Goal: Connect with others: Connect with others

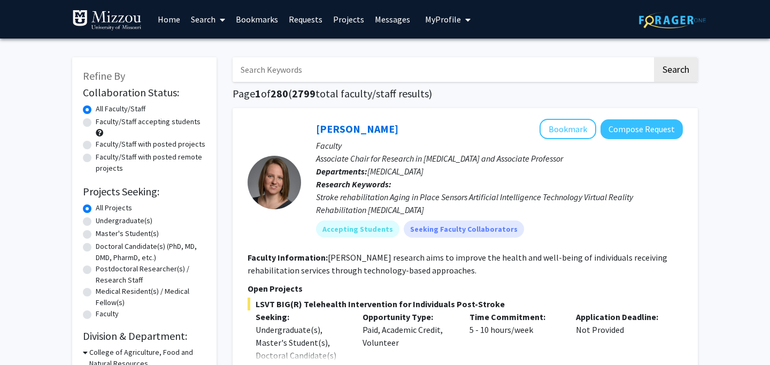
click at [258, 19] on link "Bookmarks" at bounding box center [257, 19] width 53 height 37
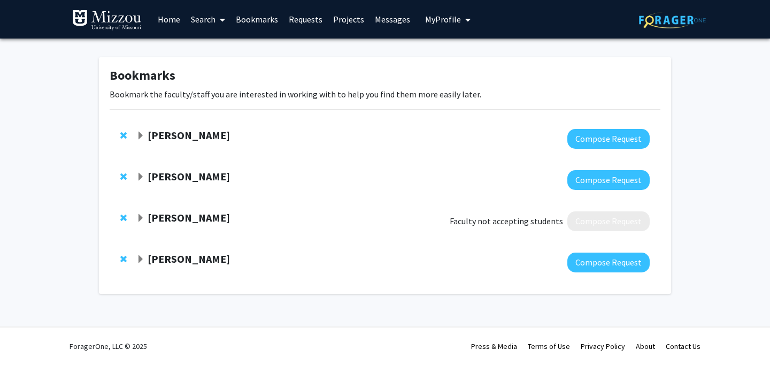
click at [188, 174] on strong "[PERSON_NAME]" at bounding box center [189, 176] width 82 height 13
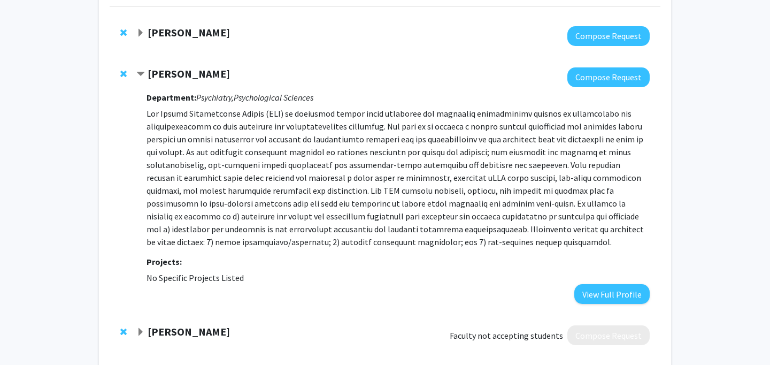
scroll to position [106, 0]
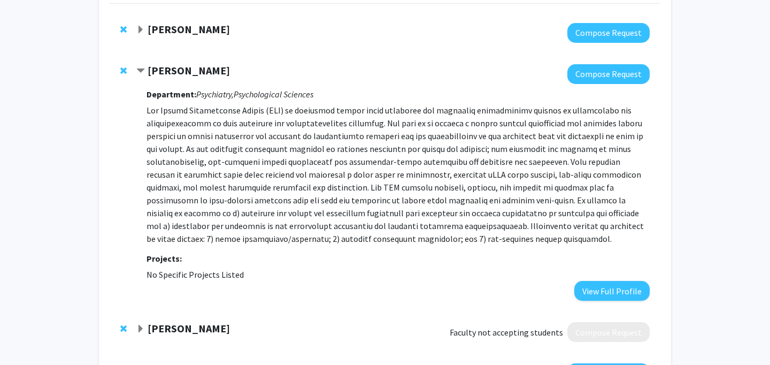
click at [193, 66] on strong "[PERSON_NAME]" at bounding box center [189, 70] width 82 height 13
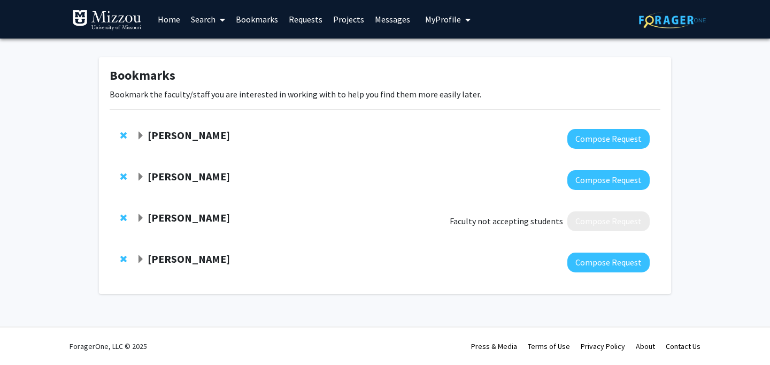
click at [166, 171] on strong "[PERSON_NAME]" at bounding box center [189, 176] width 82 height 13
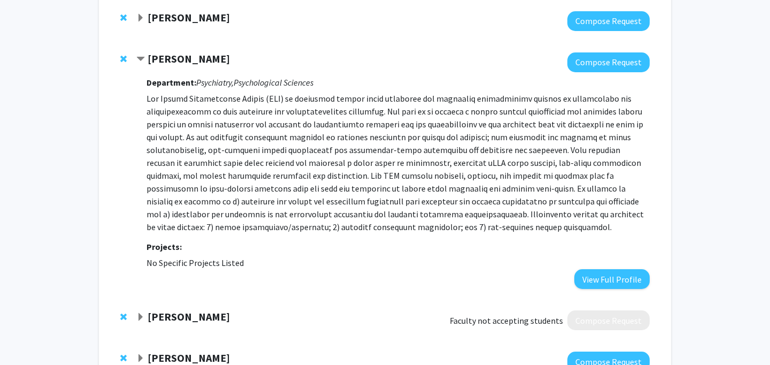
scroll to position [165, 0]
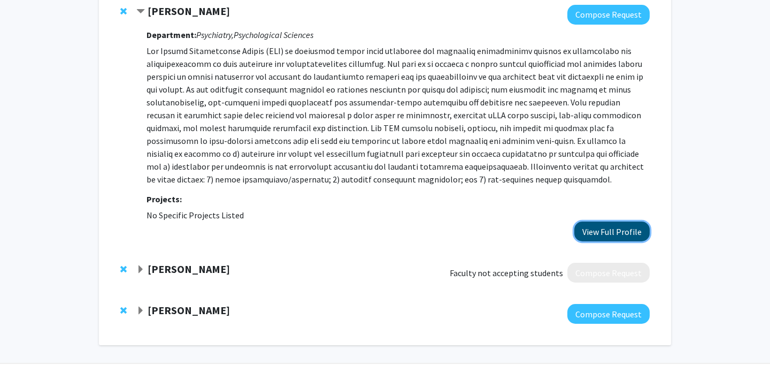
click at [618, 235] on button "View Full Profile" at bounding box center [612, 231] width 75 height 20
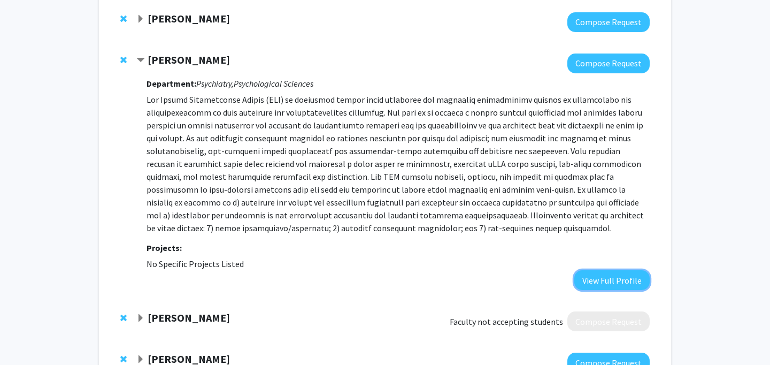
scroll to position [92, 0]
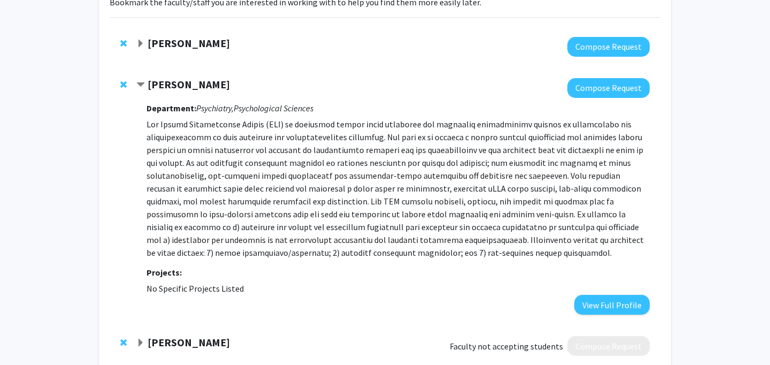
click at [189, 87] on strong "[PERSON_NAME]" at bounding box center [189, 84] width 82 height 13
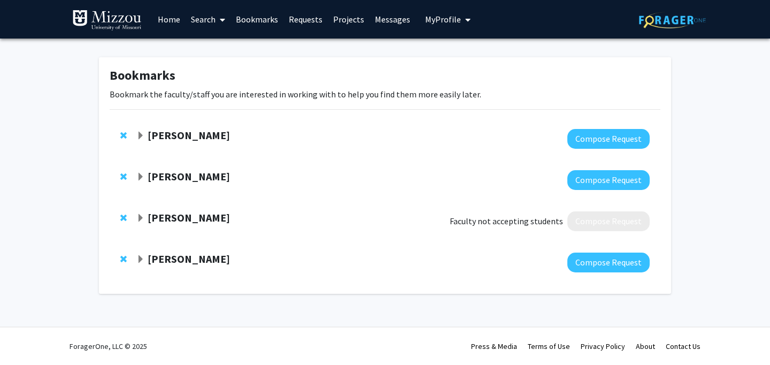
scroll to position [0, 0]
click at [186, 262] on strong "John Kerns" at bounding box center [189, 258] width 82 height 13
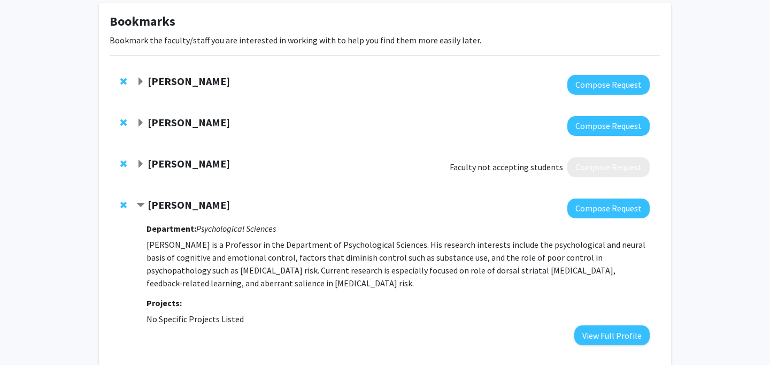
scroll to position [112, 0]
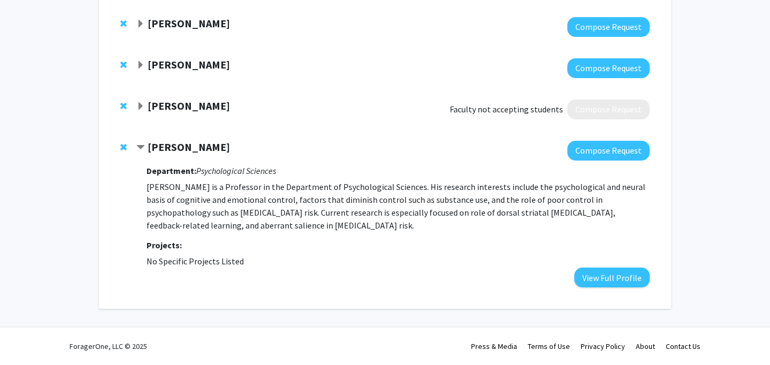
click at [175, 149] on strong "John Kerns" at bounding box center [189, 146] width 82 height 13
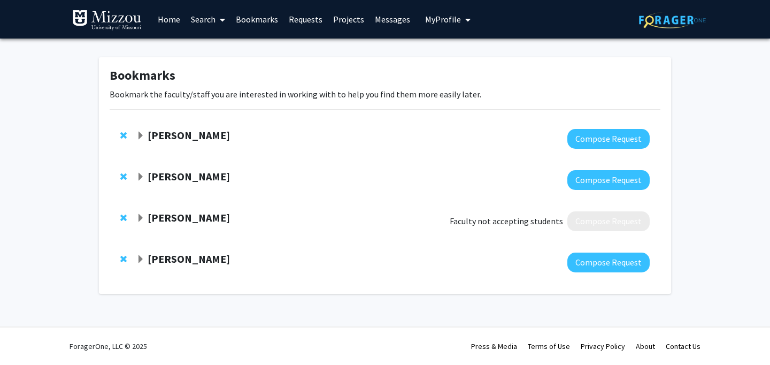
click at [184, 131] on strong "David Beversdorf" at bounding box center [189, 134] width 82 height 13
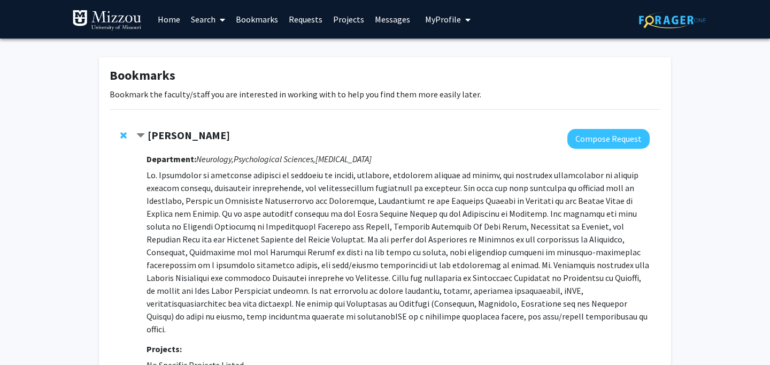
click at [184, 131] on strong "David Beversdorf" at bounding box center [189, 134] width 82 height 13
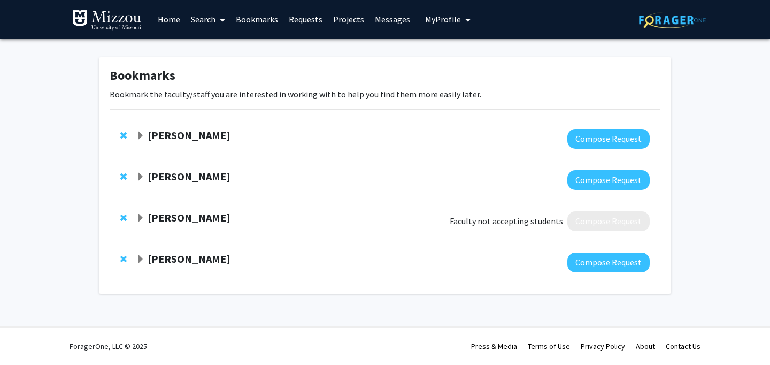
click at [180, 217] on strong "Carrie Ellis-Kalton" at bounding box center [189, 217] width 82 height 13
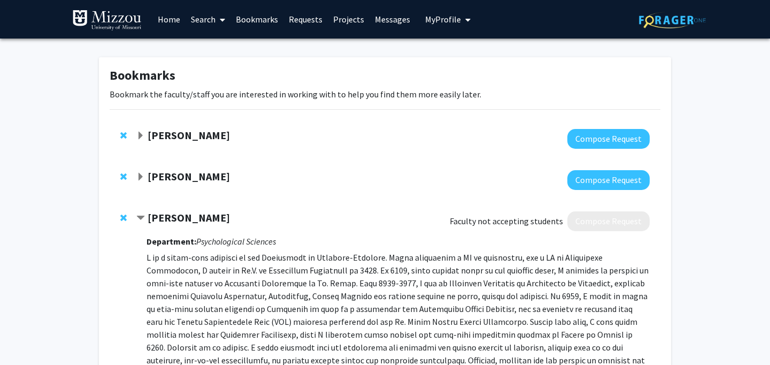
click at [180, 217] on strong "Carrie Ellis-Kalton" at bounding box center [189, 217] width 82 height 13
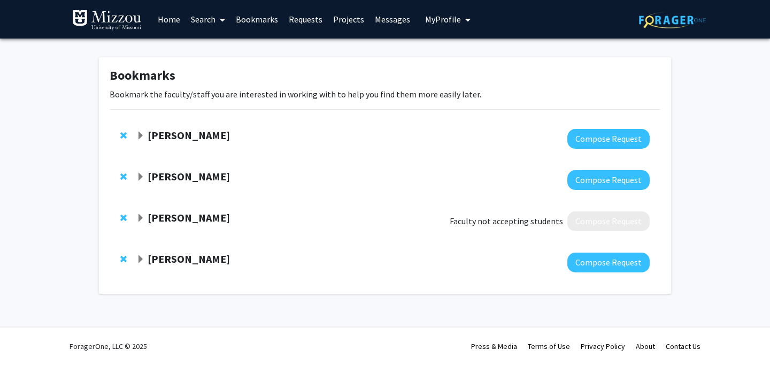
click at [164, 22] on link "Home" at bounding box center [168, 19] width 33 height 37
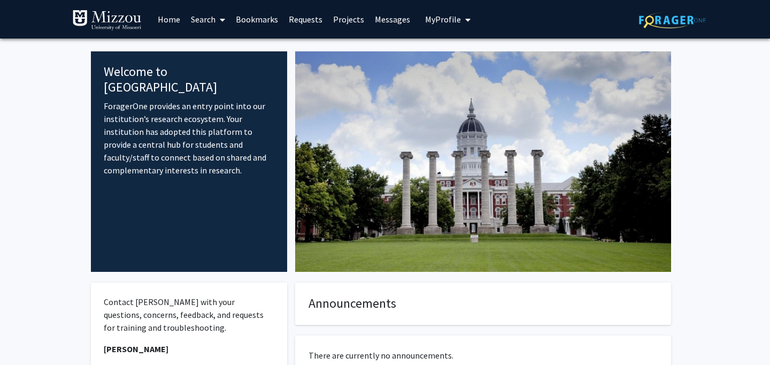
click at [204, 19] on link "Search" at bounding box center [208, 19] width 45 height 37
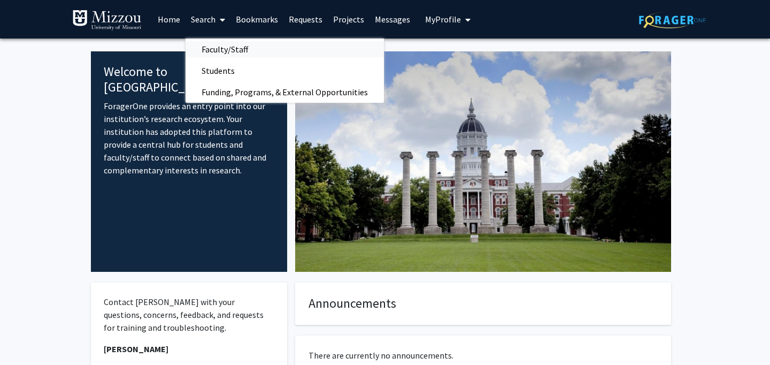
click at [212, 51] on span "Faculty/Staff" at bounding box center [225, 49] width 79 height 21
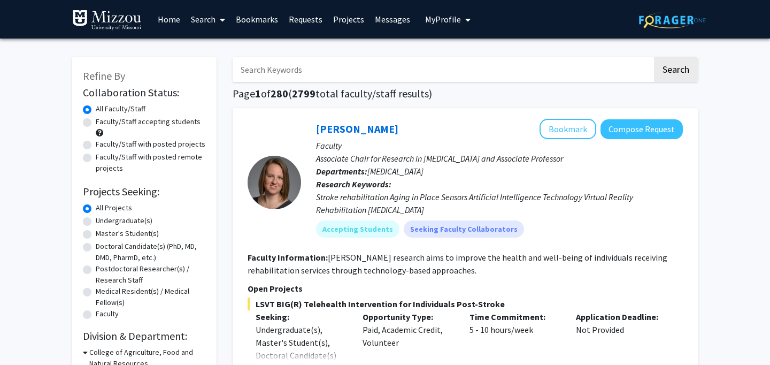
click at [337, 70] on input "Search Keywords" at bounding box center [443, 69] width 420 height 25
type input "psychiatry"
click at [654, 57] on button "Search" at bounding box center [676, 69] width 44 height 25
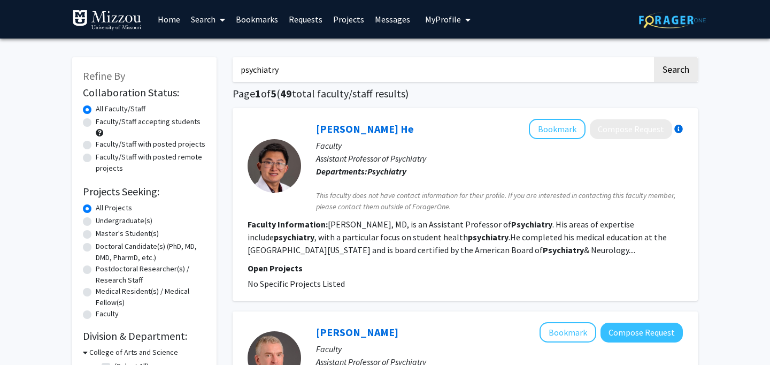
click at [354, 68] on input "psychiatry" at bounding box center [443, 69] width 420 height 25
click at [654, 57] on button "Search" at bounding box center [676, 69] width 44 height 25
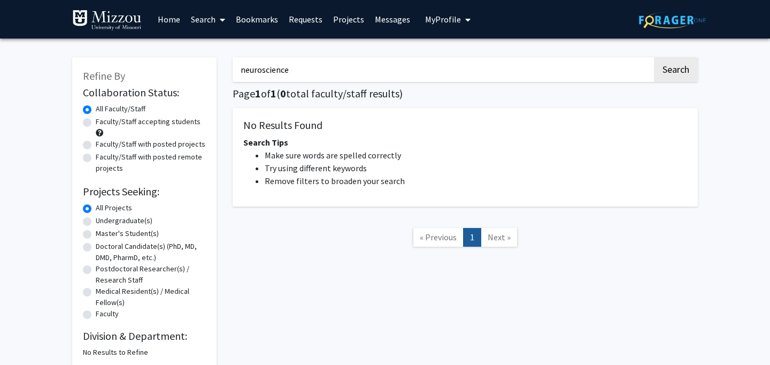
click at [654, 57] on button "Search" at bounding box center [676, 69] width 44 height 25
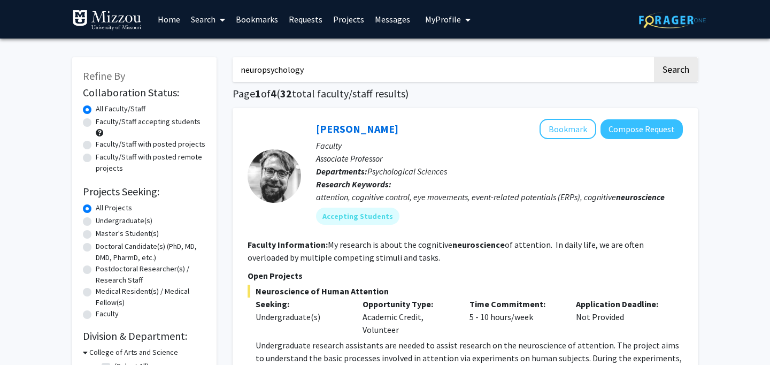
click at [654, 57] on button "Search" at bounding box center [676, 69] width 44 height 25
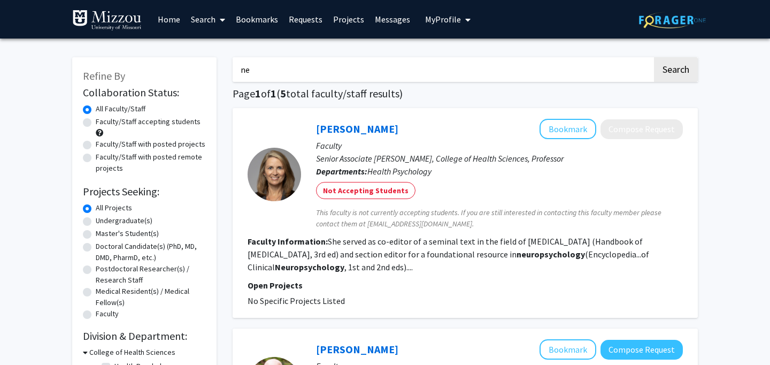
type input "n"
click at [272, 18] on link "Bookmarks" at bounding box center [257, 19] width 53 height 37
click at [306, 21] on link "Requests" at bounding box center [306, 19] width 44 height 37
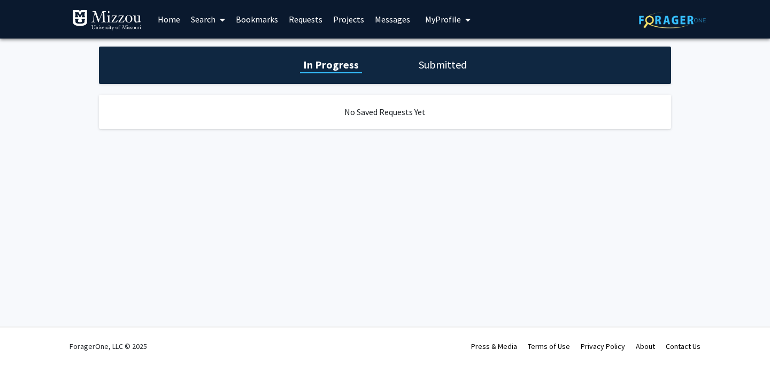
click at [443, 63] on h1 "Submitted" at bounding box center [443, 64] width 55 height 15
click at [340, 61] on h1 "In Progress" at bounding box center [329, 64] width 57 height 15
click at [346, 14] on link "Projects" at bounding box center [349, 19] width 42 height 37
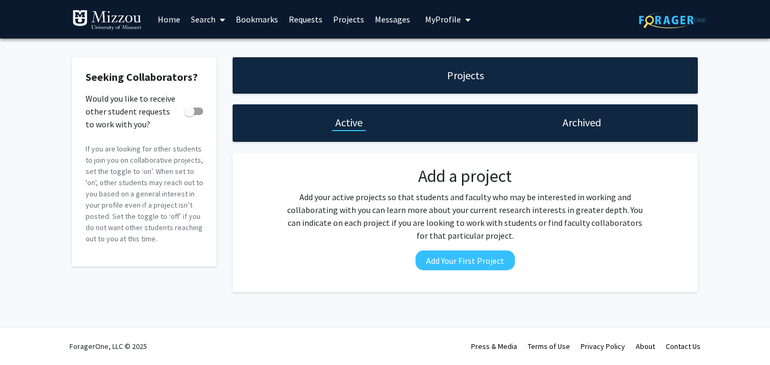
click at [170, 15] on link "Home" at bounding box center [168, 19] width 33 height 37
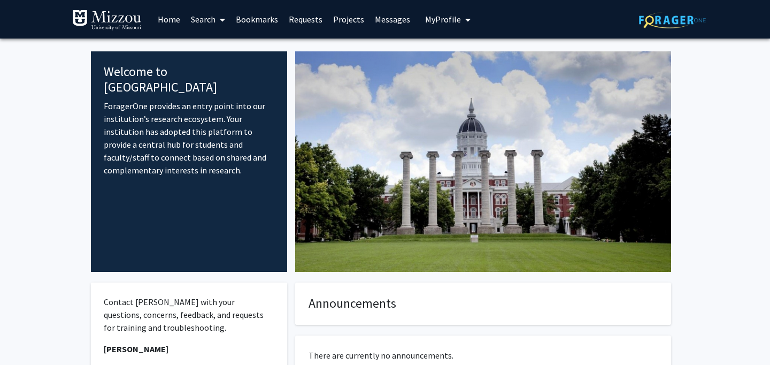
click at [215, 26] on link "Search" at bounding box center [208, 19] width 45 height 37
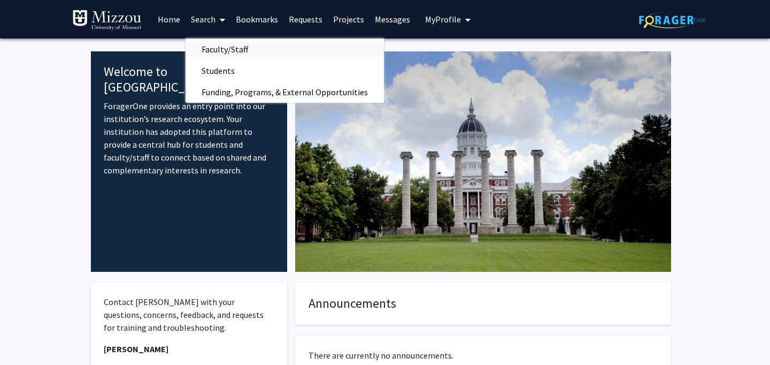
click at [227, 51] on span "Faculty/Staff" at bounding box center [225, 49] width 79 height 21
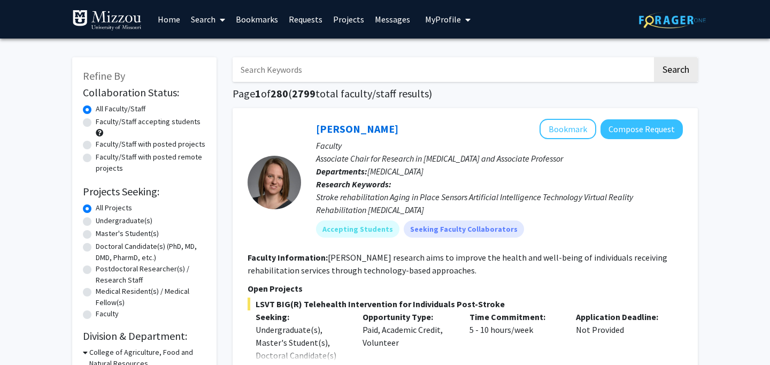
click at [332, 75] on input "Search Keywords" at bounding box center [443, 69] width 420 height 25
type input "psychopathology"
click at [654, 57] on button "Search" at bounding box center [676, 69] width 44 height 25
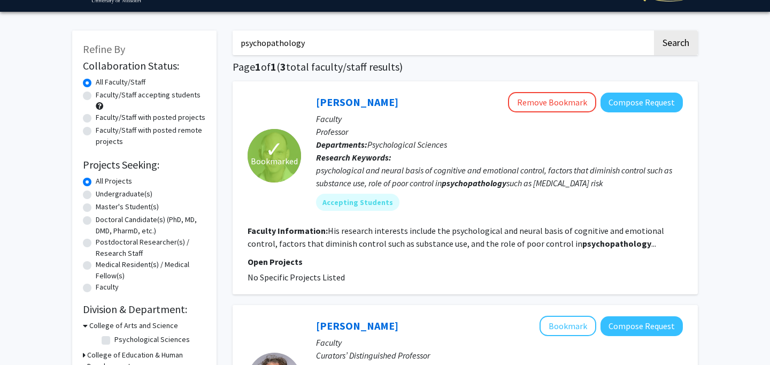
scroll to position [30, 0]
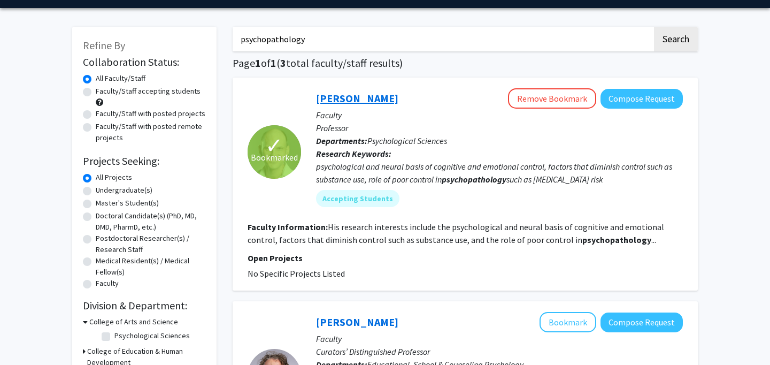
click at [351, 100] on link "John Kerns" at bounding box center [357, 97] width 82 height 13
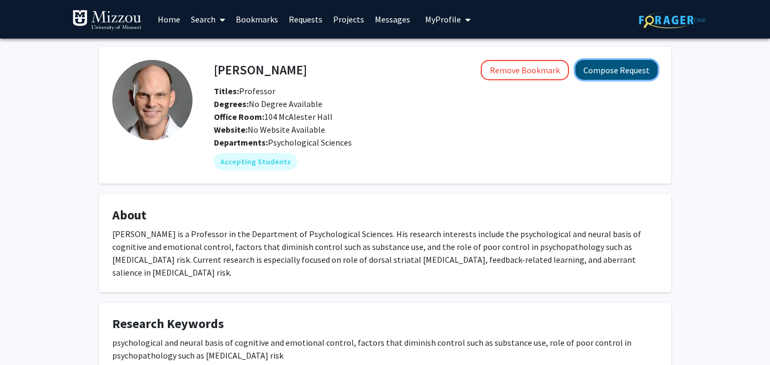
click at [587, 71] on button "Compose Request" at bounding box center [617, 70] width 82 height 20
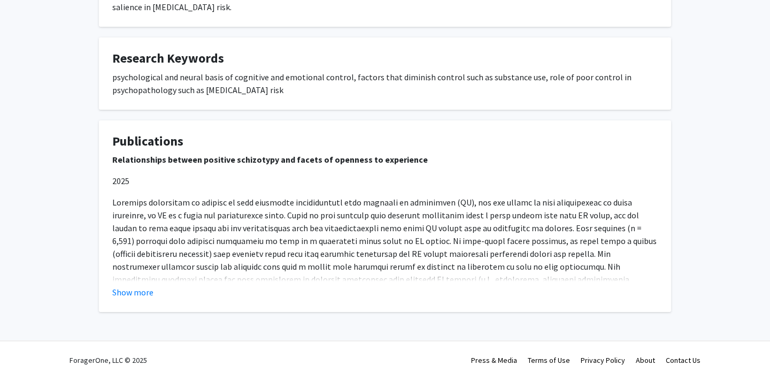
scroll to position [266, 0]
click at [133, 285] on button "Show more" at bounding box center [132, 291] width 41 height 13
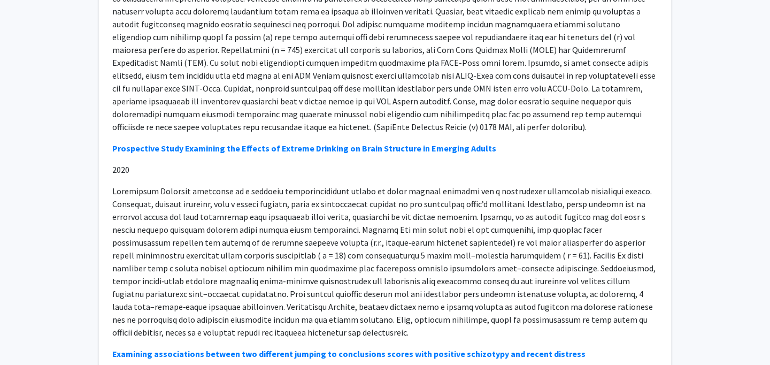
scroll to position [877, 0]
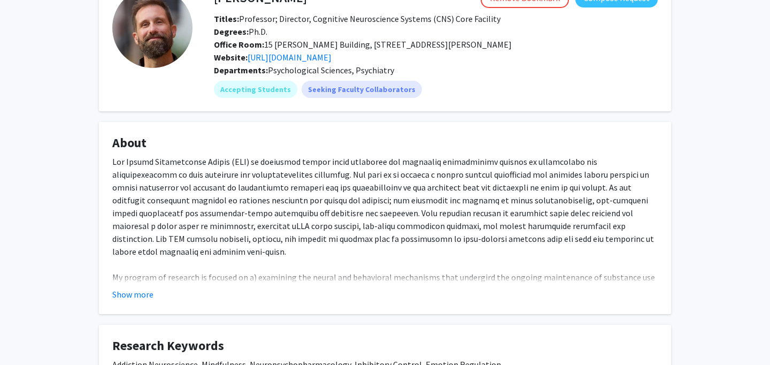
scroll to position [80, 0]
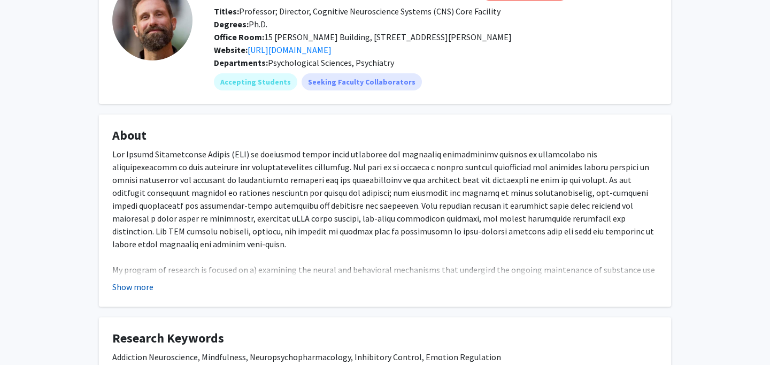
click at [137, 287] on button "Show more" at bounding box center [132, 286] width 41 height 13
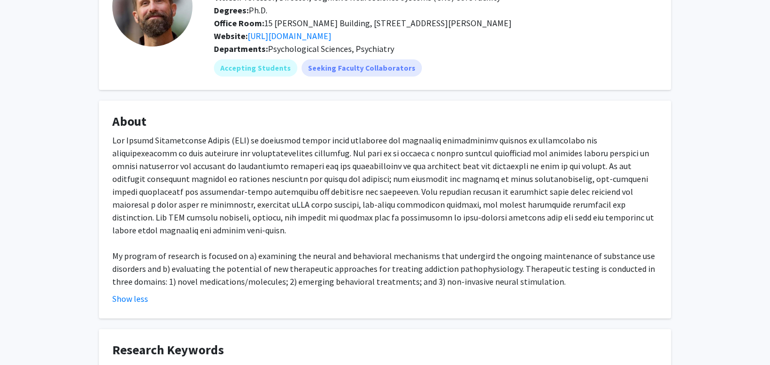
scroll to position [0, 0]
